Goal: Task Accomplishment & Management: Manage account settings

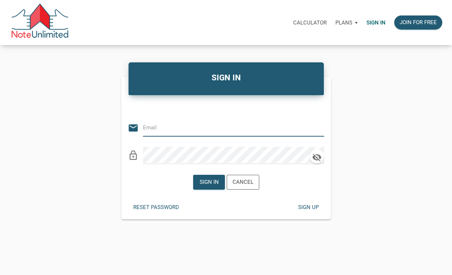
type input "nihao.kathleen.chin@gmail.com"
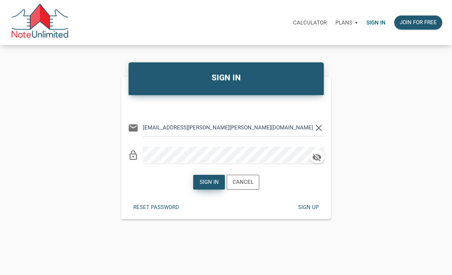
click at [208, 180] on div "Sign in" at bounding box center [208, 182] width 19 height 8
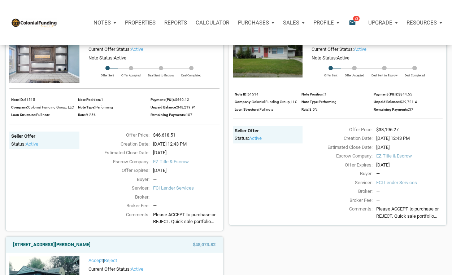
scroll to position [957, 0]
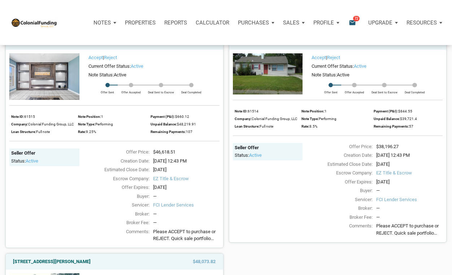
click at [258, 77] on img at bounding box center [268, 73] width 70 height 41
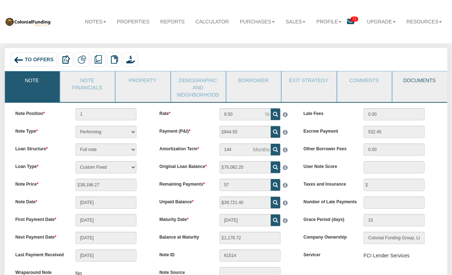
click at [418, 80] on link "Documents" at bounding box center [419, 80] width 54 height 18
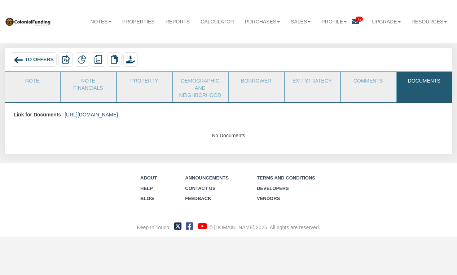
click at [118, 114] on link "https://colonialfundinggroup.sharepoint.com/:f:/s/operationsteam/EhpGdtcSdwVKii…" at bounding box center [91, 115] width 53 height 6
click at [354, 21] on icon at bounding box center [355, 21] width 7 height 7
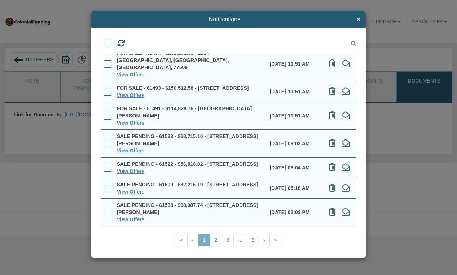
scroll to position [37, 0]
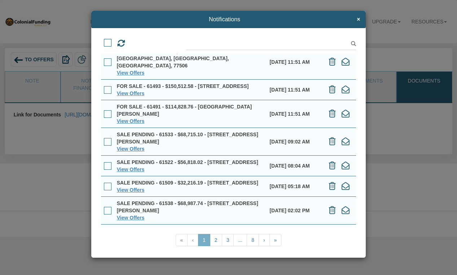
click at [395, 125] on div "Notifications × View Offers View Offers" at bounding box center [228, 137] width 457 height 275
click at [359, 18] on span "×" at bounding box center [358, 19] width 3 height 6
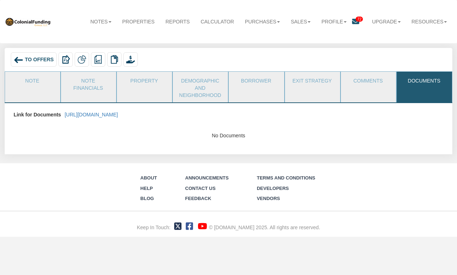
click at [16, 59] on img at bounding box center [19, 60] width 10 height 10
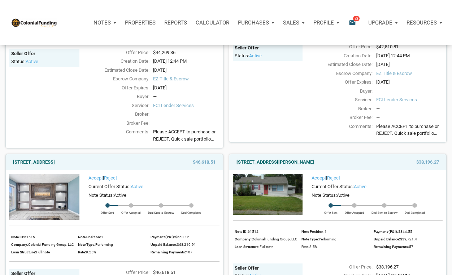
scroll to position [842, 0]
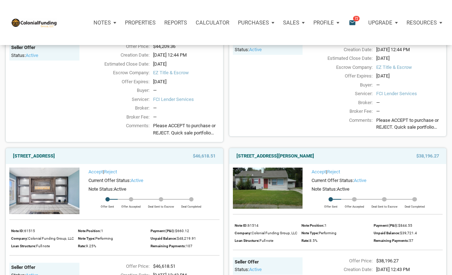
click at [256, 197] on img at bounding box center [268, 188] width 70 height 41
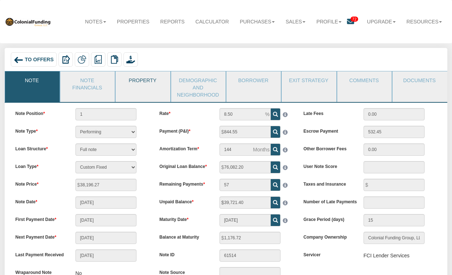
click at [135, 81] on link "Property" at bounding box center [143, 80] width 54 height 18
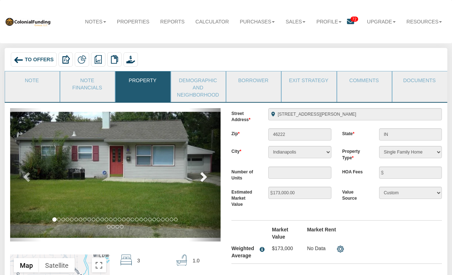
click at [202, 175] on span at bounding box center [202, 176] width 11 height 11
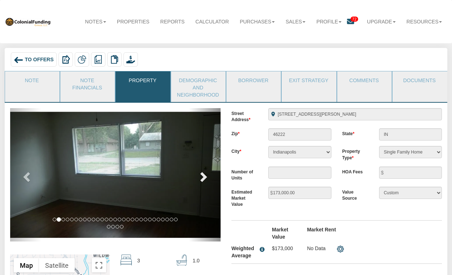
click at [202, 175] on span at bounding box center [202, 176] width 11 height 11
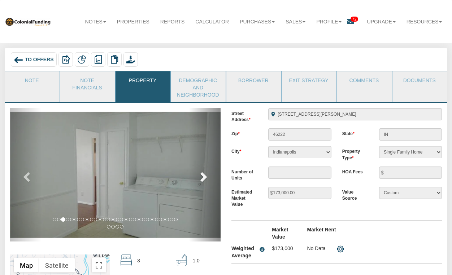
click at [202, 175] on span at bounding box center [202, 176] width 11 height 11
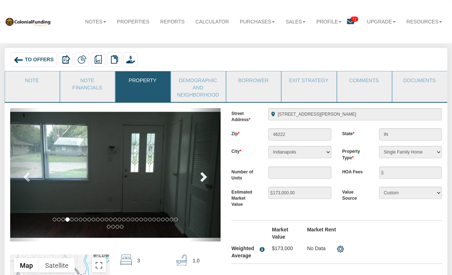
click at [202, 175] on span at bounding box center [202, 176] width 11 height 11
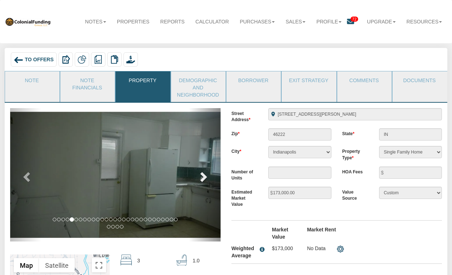
click at [202, 175] on span at bounding box center [202, 176] width 11 height 11
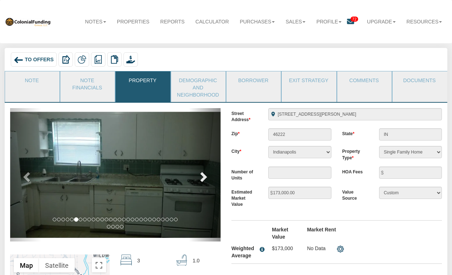
click at [202, 175] on span at bounding box center [202, 176] width 11 height 11
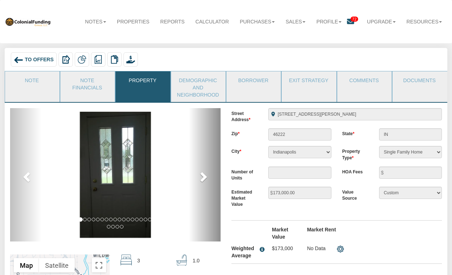
click at [202, 175] on span at bounding box center [202, 176] width 11 height 11
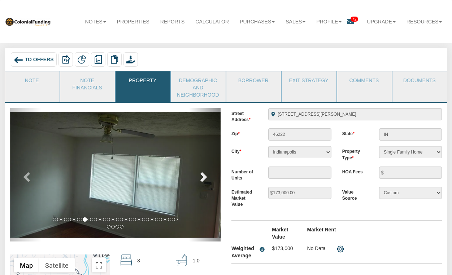
click at [202, 175] on span at bounding box center [202, 176] width 11 height 11
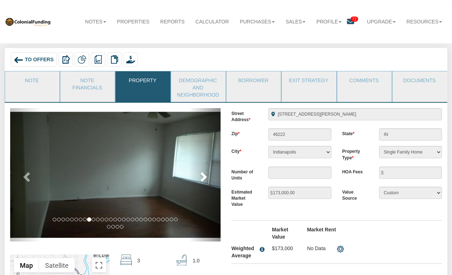
click at [202, 175] on span at bounding box center [202, 176] width 11 height 11
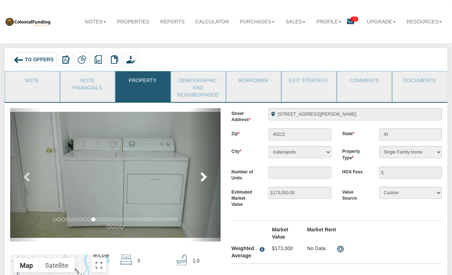
click at [202, 175] on span at bounding box center [202, 176] width 11 height 11
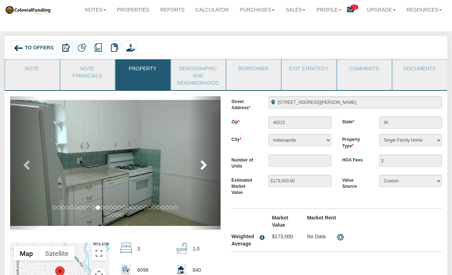
scroll to position [9, 0]
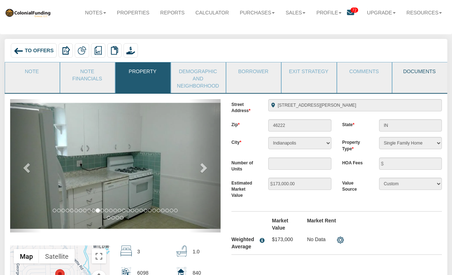
click at [415, 73] on link "Documents" at bounding box center [419, 71] width 54 height 18
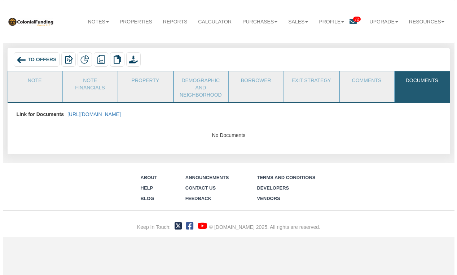
scroll to position [0, 0]
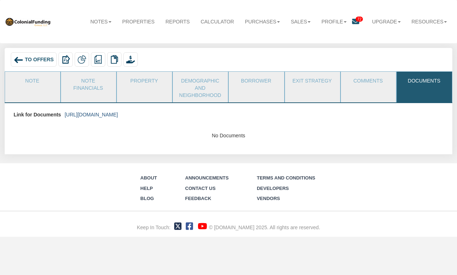
click at [118, 114] on link "https://colonialfundinggroup.sharepoint.com/:f:/s/operationsteam/EhpGdtcSdwVKii…" at bounding box center [91, 115] width 53 height 6
click at [33, 58] on span "To Offers" at bounding box center [39, 60] width 29 height 6
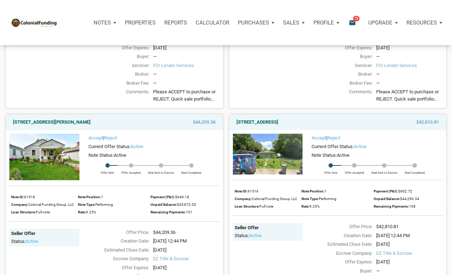
scroll to position [709, 0]
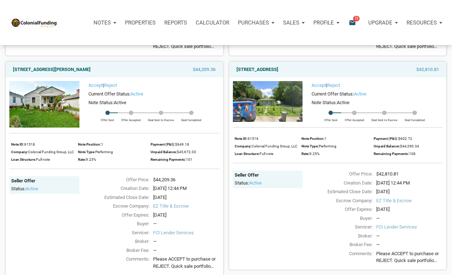
click at [67, 114] on img at bounding box center [44, 104] width 70 height 47
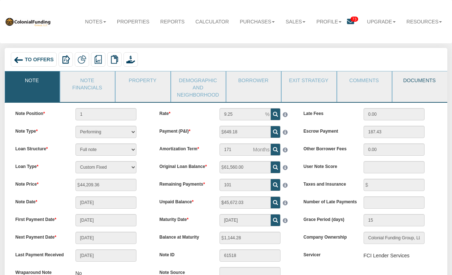
click at [428, 80] on link "Documents" at bounding box center [419, 80] width 54 height 18
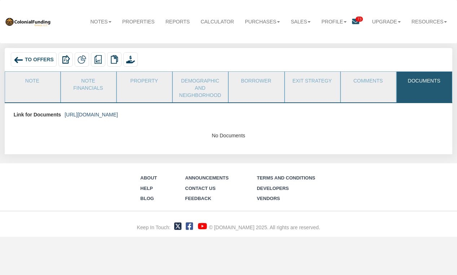
click at [112, 114] on link "[URL][DOMAIN_NAME]" at bounding box center [91, 115] width 53 height 6
click at [19, 59] on img at bounding box center [19, 60] width 10 height 10
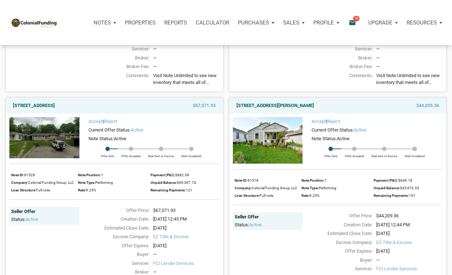
scroll to position [482, 0]
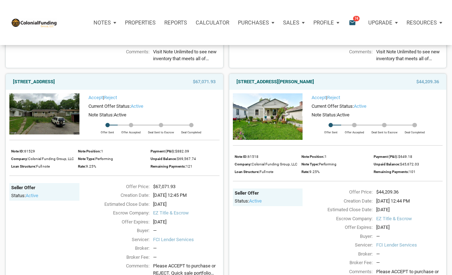
click at [263, 118] on img at bounding box center [268, 116] width 70 height 47
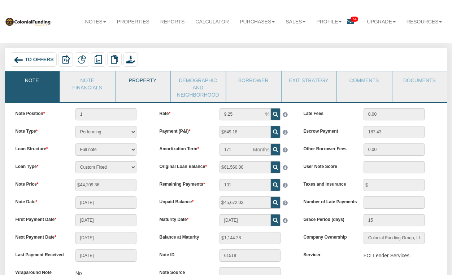
click at [131, 82] on link "Property" at bounding box center [143, 80] width 54 height 18
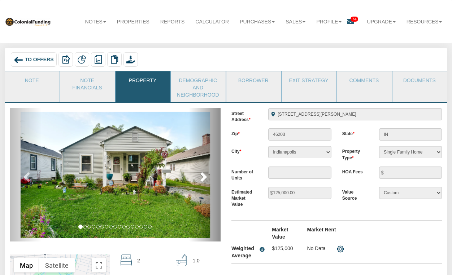
click at [203, 175] on span at bounding box center [202, 176] width 11 height 11
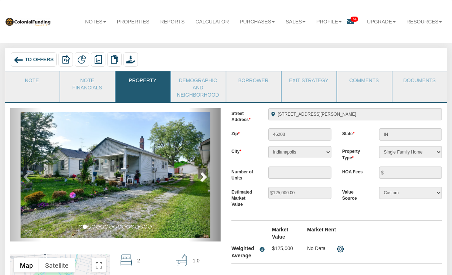
click at [203, 175] on span at bounding box center [202, 176] width 11 height 11
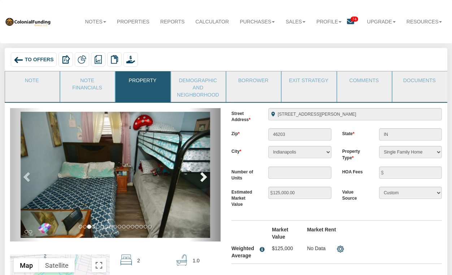
click at [203, 175] on span at bounding box center [202, 176] width 11 height 11
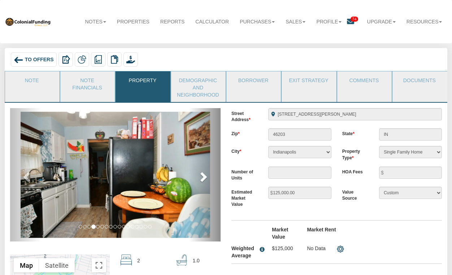
click at [203, 175] on span at bounding box center [202, 176] width 11 height 11
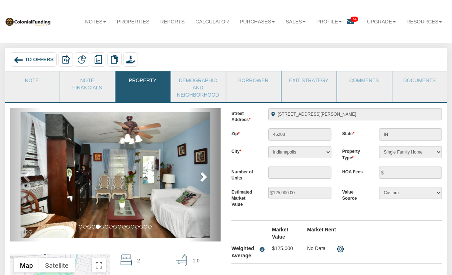
click at [203, 175] on span at bounding box center [202, 176] width 11 height 11
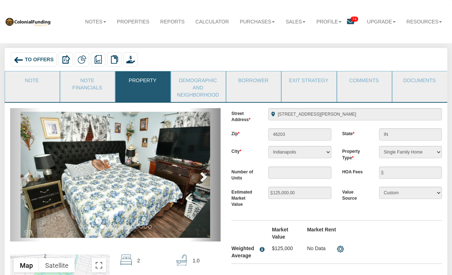
click at [203, 176] on span at bounding box center [202, 176] width 11 height 11
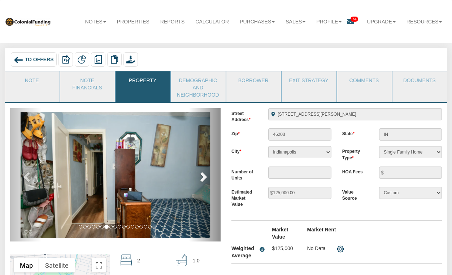
click at [203, 176] on span at bounding box center [202, 176] width 11 height 11
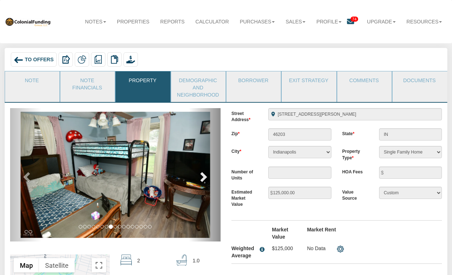
click at [203, 176] on span at bounding box center [202, 176] width 11 height 11
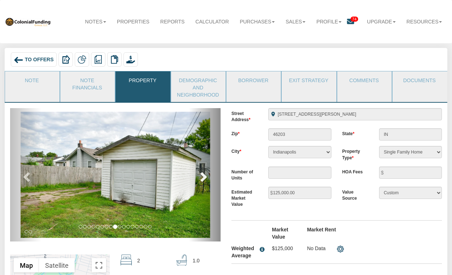
click at [203, 176] on span at bounding box center [202, 176] width 11 height 11
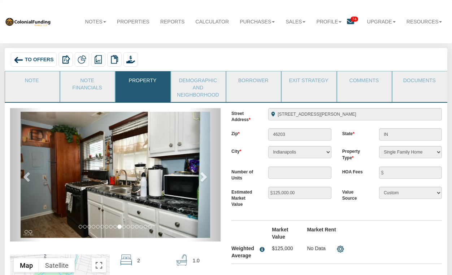
click at [44, 60] on span "To Offers" at bounding box center [39, 60] width 29 height 6
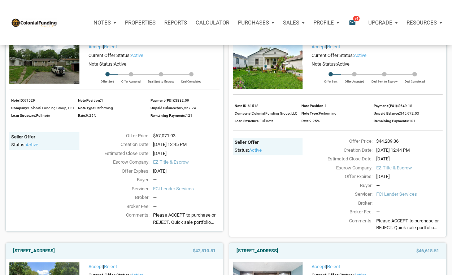
scroll to position [518, 0]
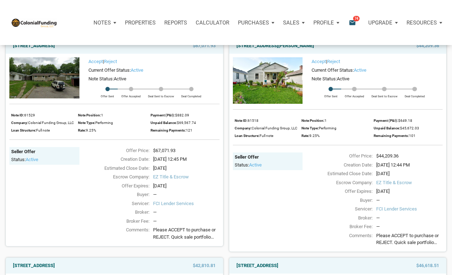
click at [258, 79] on img at bounding box center [268, 80] width 70 height 47
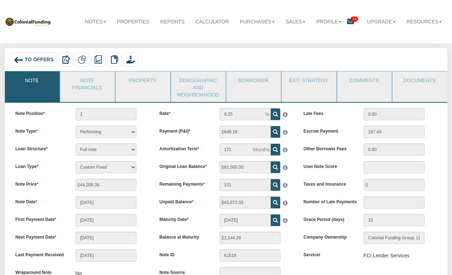
click at [37, 58] on span "To Offers" at bounding box center [39, 60] width 29 height 6
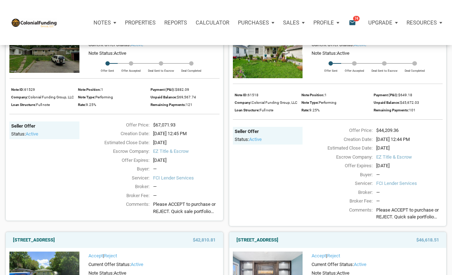
scroll to position [598, 0]
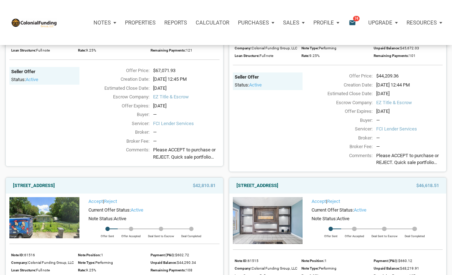
click at [266, 215] on img at bounding box center [268, 220] width 70 height 47
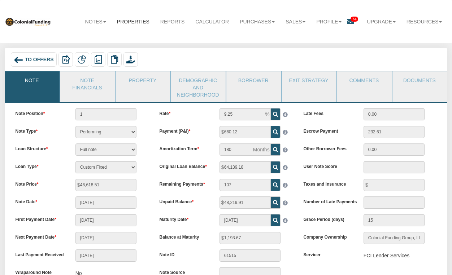
click at [127, 23] on link "Properties" at bounding box center [133, 22] width 43 height 16
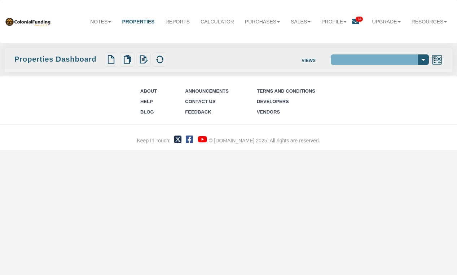
select select "138"
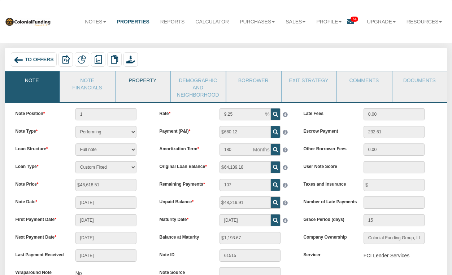
click at [141, 80] on link "Property" at bounding box center [143, 80] width 54 height 18
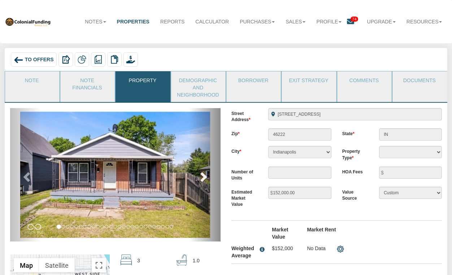
click at [202, 178] on span at bounding box center [202, 176] width 11 height 11
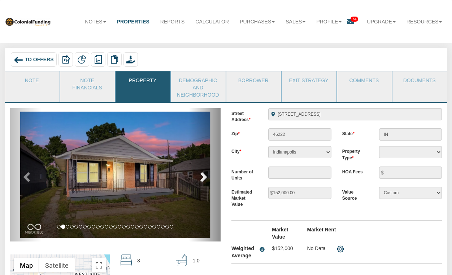
click at [202, 178] on span at bounding box center [202, 176] width 11 height 11
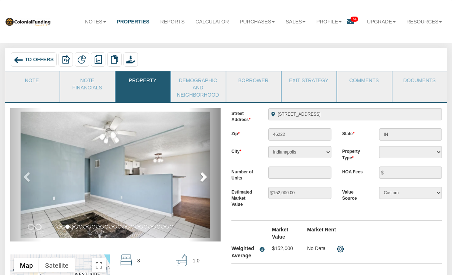
click at [202, 178] on span at bounding box center [202, 176] width 11 height 11
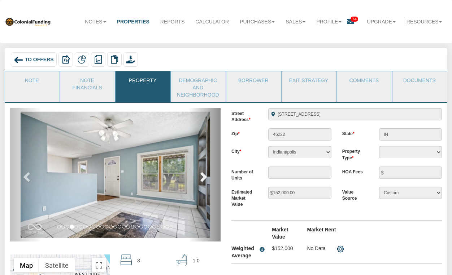
click at [202, 178] on span at bounding box center [202, 176] width 11 height 11
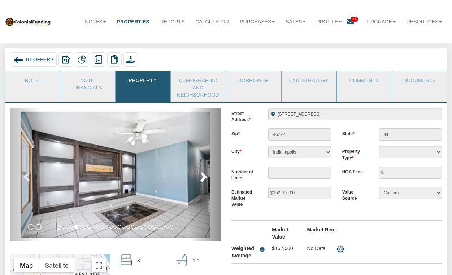
click at [202, 178] on span at bounding box center [202, 176] width 11 height 11
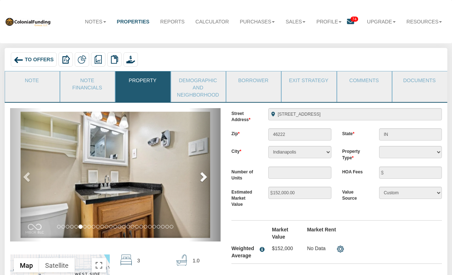
click at [202, 178] on span at bounding box center [202, 176] width 11 height 11
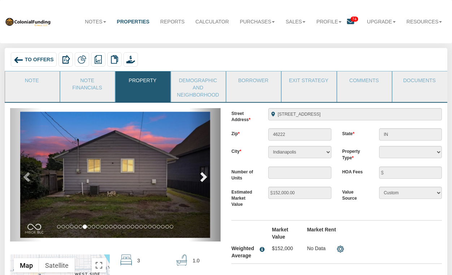
click at [202, 178] on span at bounding box center [202, 176] width 11 height 11
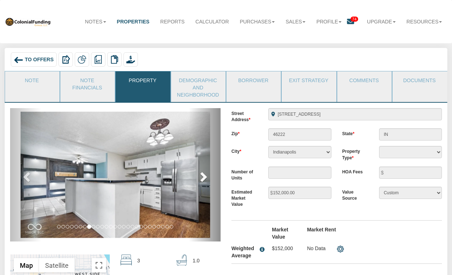
click at [202, 178] on span at bounding box center [202, 176] width 11 height 11
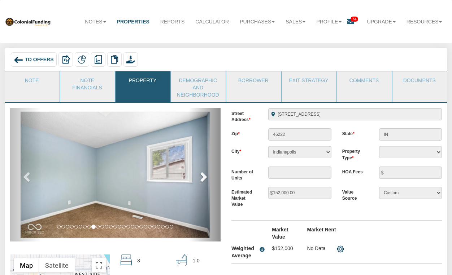
click at [202, 178] on span at bounding box center [202, 176] width 11 height 11
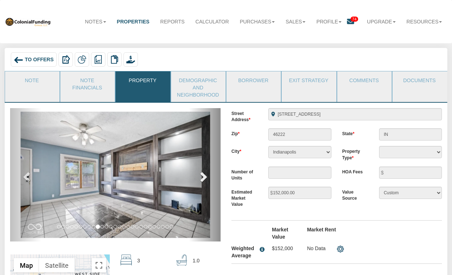
click at [202, 178] on span at bounding box center [202, 176] width 11 height 11
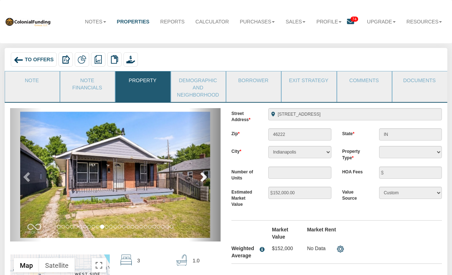
click at [202, 178] on span at bounding box center [202, 176] width 11 height 11
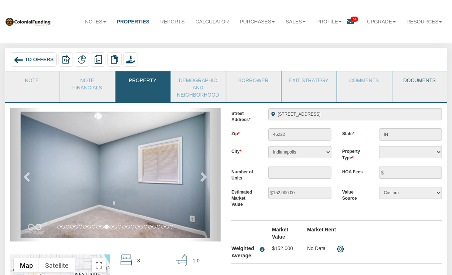
click at [430, 80] on link "Documents" at bounding box center [419, 80] width 54 height 18
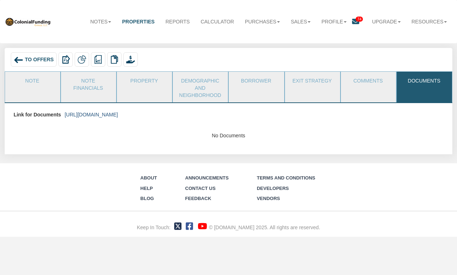
click at [118, 116] on link "[URL][DOMAIN_NAME]" at bounding box center [91, 115] width 53 height 6
click at [37, 58] on span "To Offers" at bounding box center [39, 60] width 29 height 6
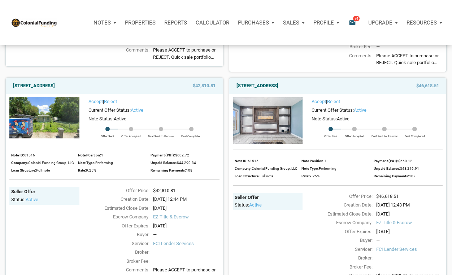
scroll to position [700, 0]
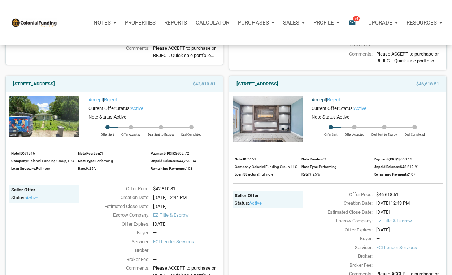
click at [318, 103] on link "Accept" at bounding box center [319, 99] width 14 height 5
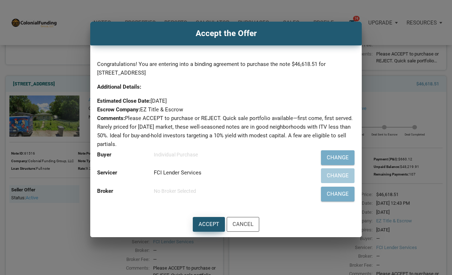
click at [207, 226] on div "Accept" at bounding box center [209, 225] width 21 height 8
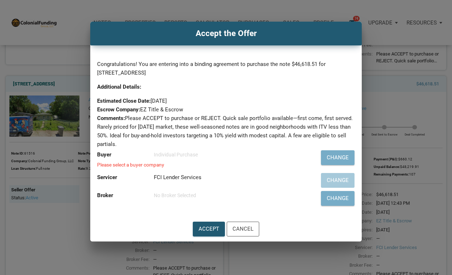
click at [104, 154] on label "Buyer" at bounding box center [104, 155] width 14 height 6
click at [186, 154] on div "Individual Purchase" at bounding box center [228, 155] width 148 height 9
click at [328, 156] on div "Change" at bounding box center [338, 158] width 22 height 8
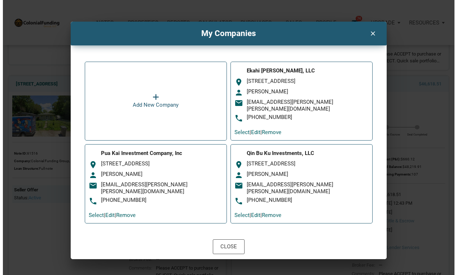
scroll to position [701, 0]
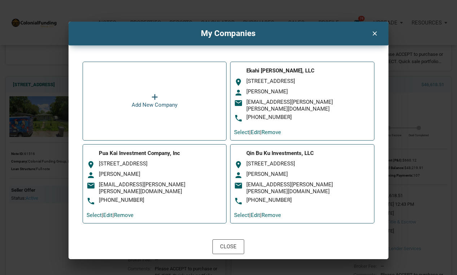
click at [285, 98] on div "[PERSON_NAME], LLC room [STREET_ADDRESS] person [PERSON_NAME] email [EMAIL_ADDR…" at bounding box center [302, 94] width 136 height 57
click at [266, 98] on div "[PERSON_NAME], LLC room [STREET_ADDRESS] person [PERSON_NAME] email [EMAIL_ADDR…" at bounding box center [302, 94] width 136 height 57
click at [225, 240] on div "Close" at bounding box center [228, 247] width 31 height 14
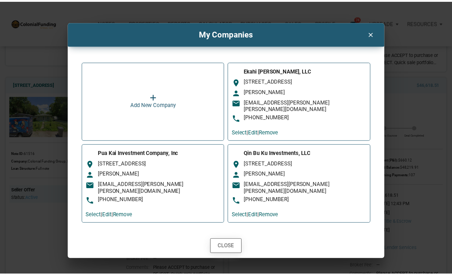
scroll to position [700, 0]
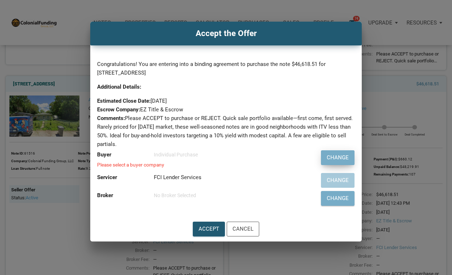
click at [343, 156] on div "Change" at bounding box center [338, 158] width 22 height 8
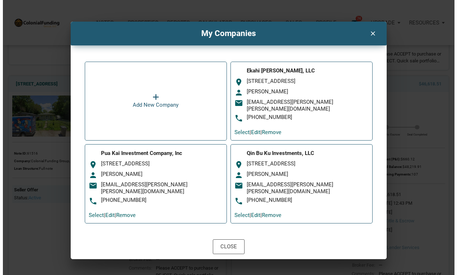
scroll to position [701, 0]
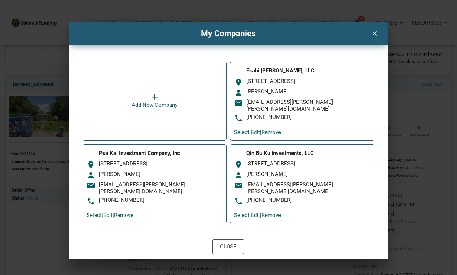
click at [289, 105] on div "[EMAIL_ADDRESS][PERSON_NAME][PERSON_NAME][DOMAIN_NAME]" at bounding box center [309, 106] width 124 height 14
click at [282, 107] on div "email [EMAIL_ADDRESS][PERSON_NAME][PERSON_NAME][DOMAIN_NAME]" at bounding box center [302, 106] width 136 height 14
click at [238, 129] on link "Select" at bounding box center [241, 132] width 15 height 6
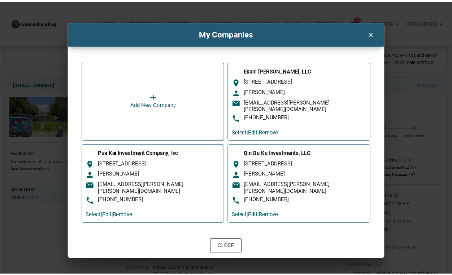
scroll to position [700, 0]
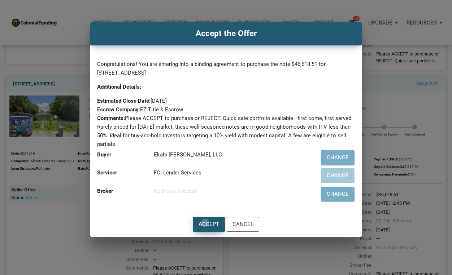
click at [205, 223] on div "Accept" at bounding box center [209, 225] width 21 height 8
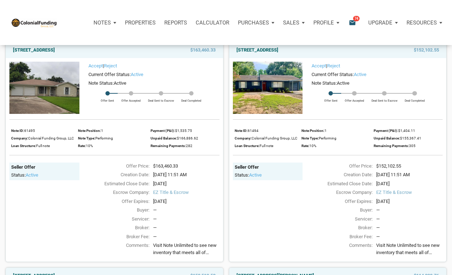
scroll to position [0, 0]
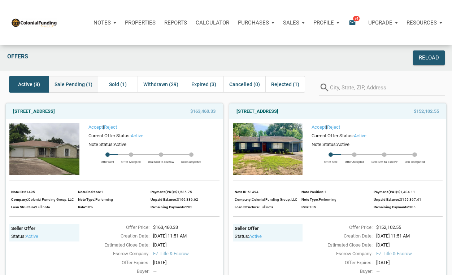
click at [70, 85] on span "Sale Pending (1)" at bounding box center [74, 84] width 38 height 9
